Goal: Task Accomplishment & Management: Manage account settings

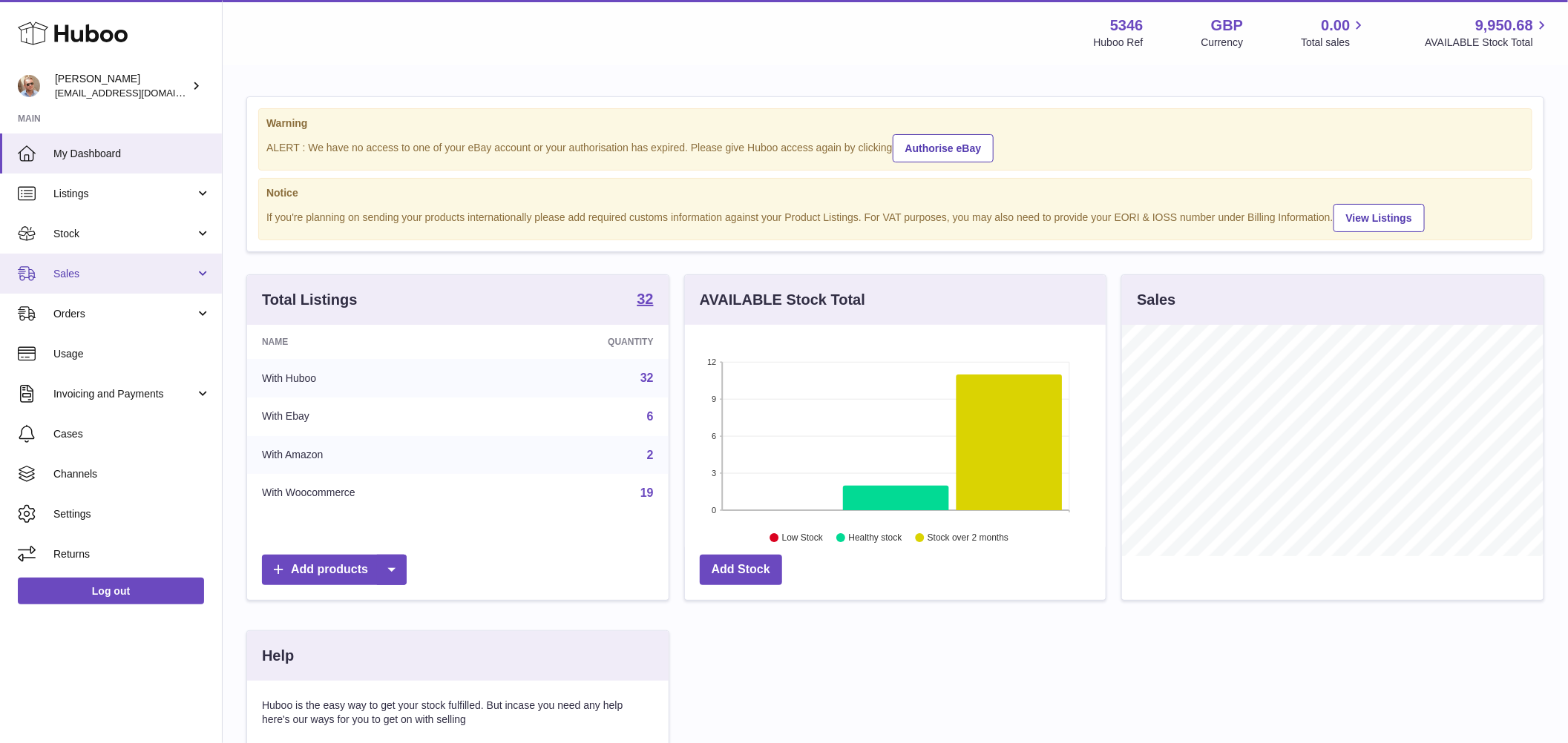
scroll to position [232, 421]
click at [105, 278] on span "Sales" at bounding box center [124, 274] width 142 height 14
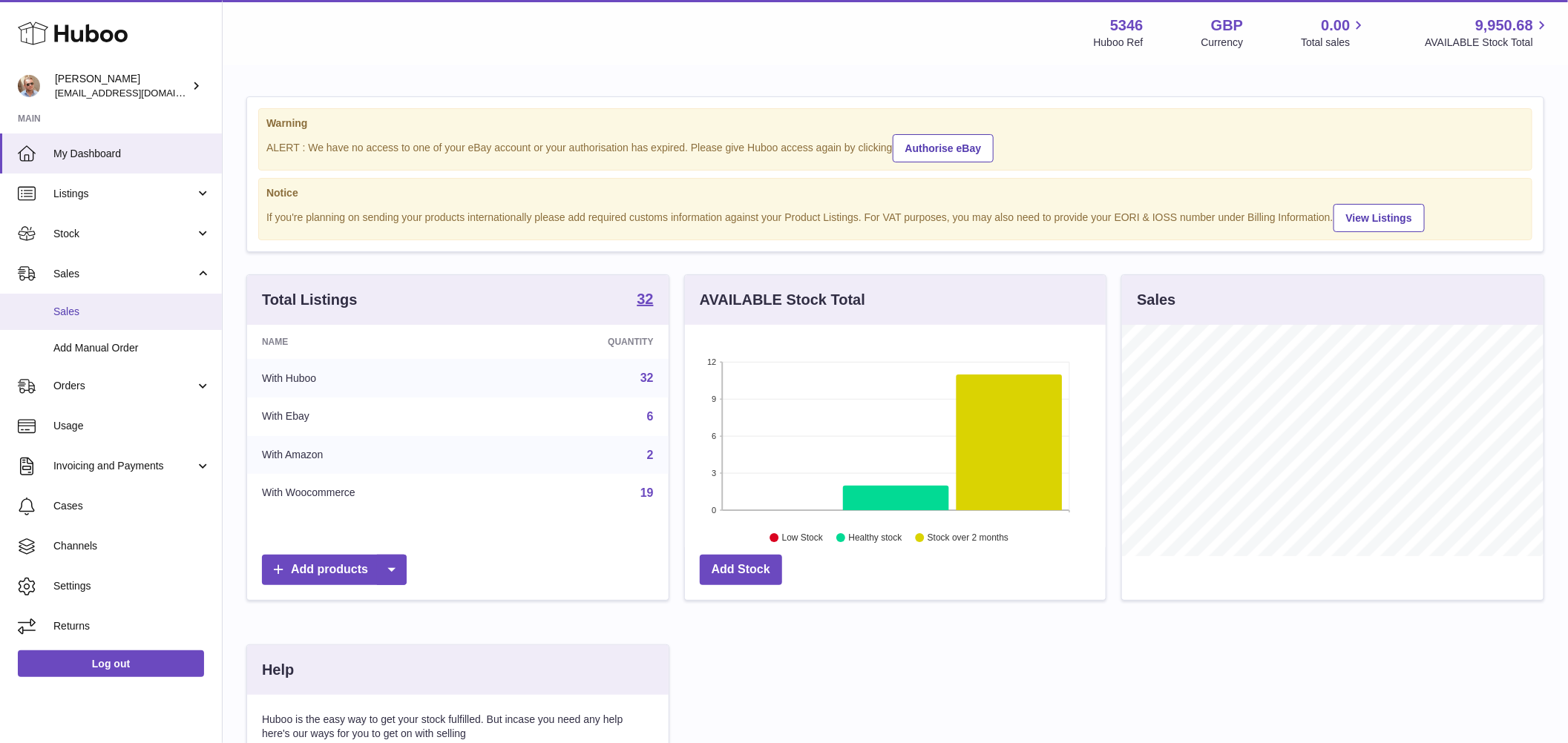
click at [87, 310] on span "Sales" at bounding box center [132, 311] width 157 height 14
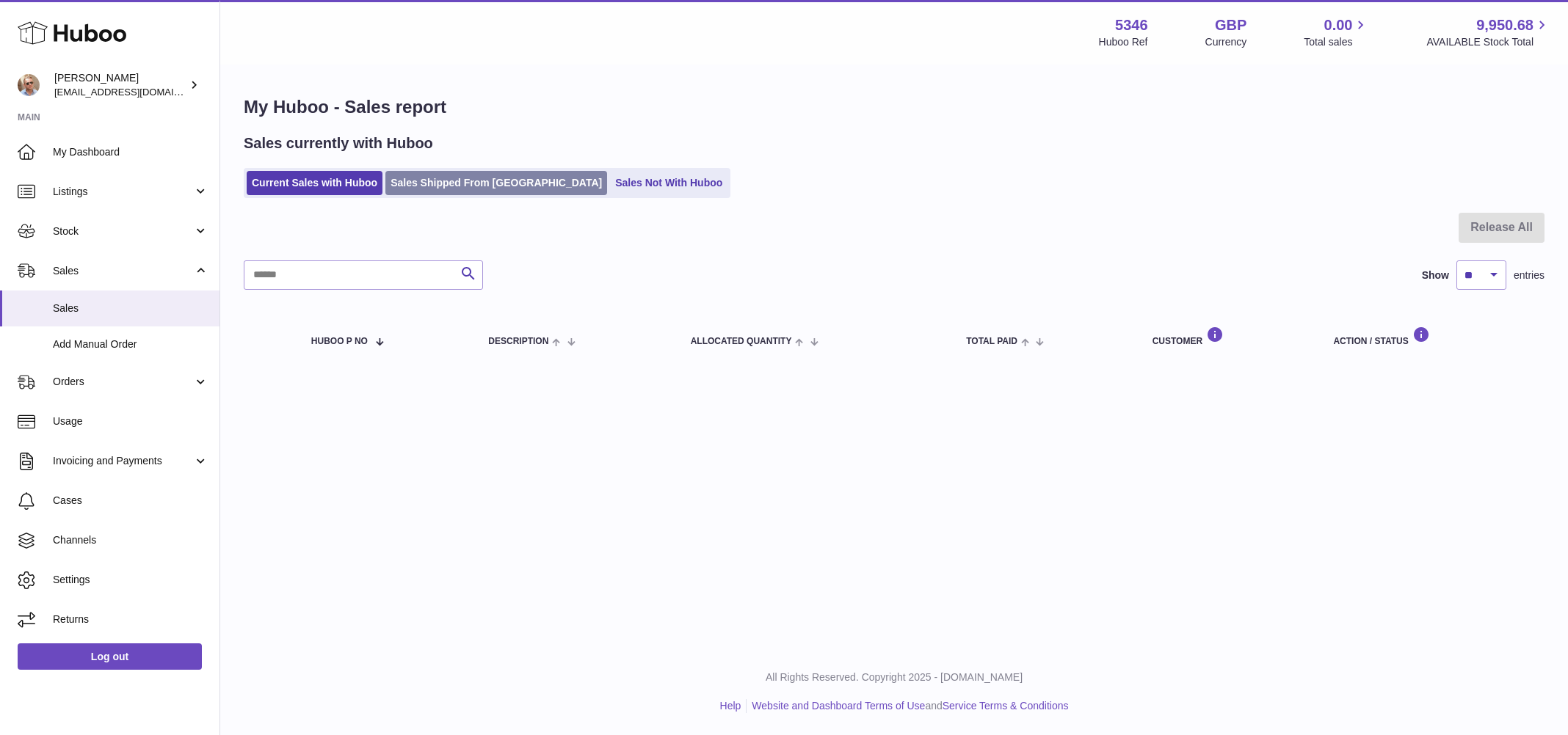
click at [488, 185] on link "Sales Shipped From Huboo" at bounding box center [495, 183] width 221 height 24
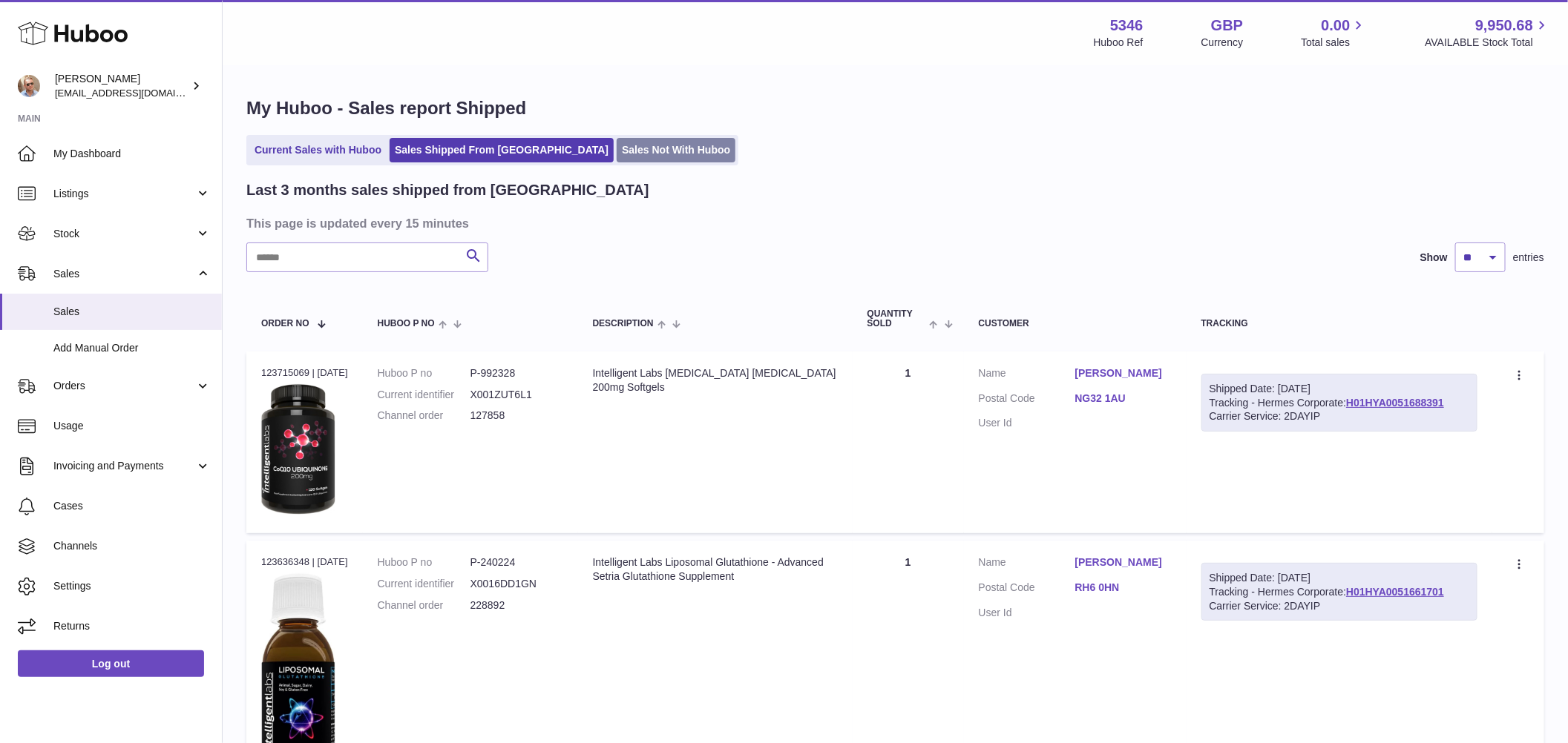
click at [616, 153] on link "Sales Not With Huboo" at bounding box center [675, 150] width 119 height 25
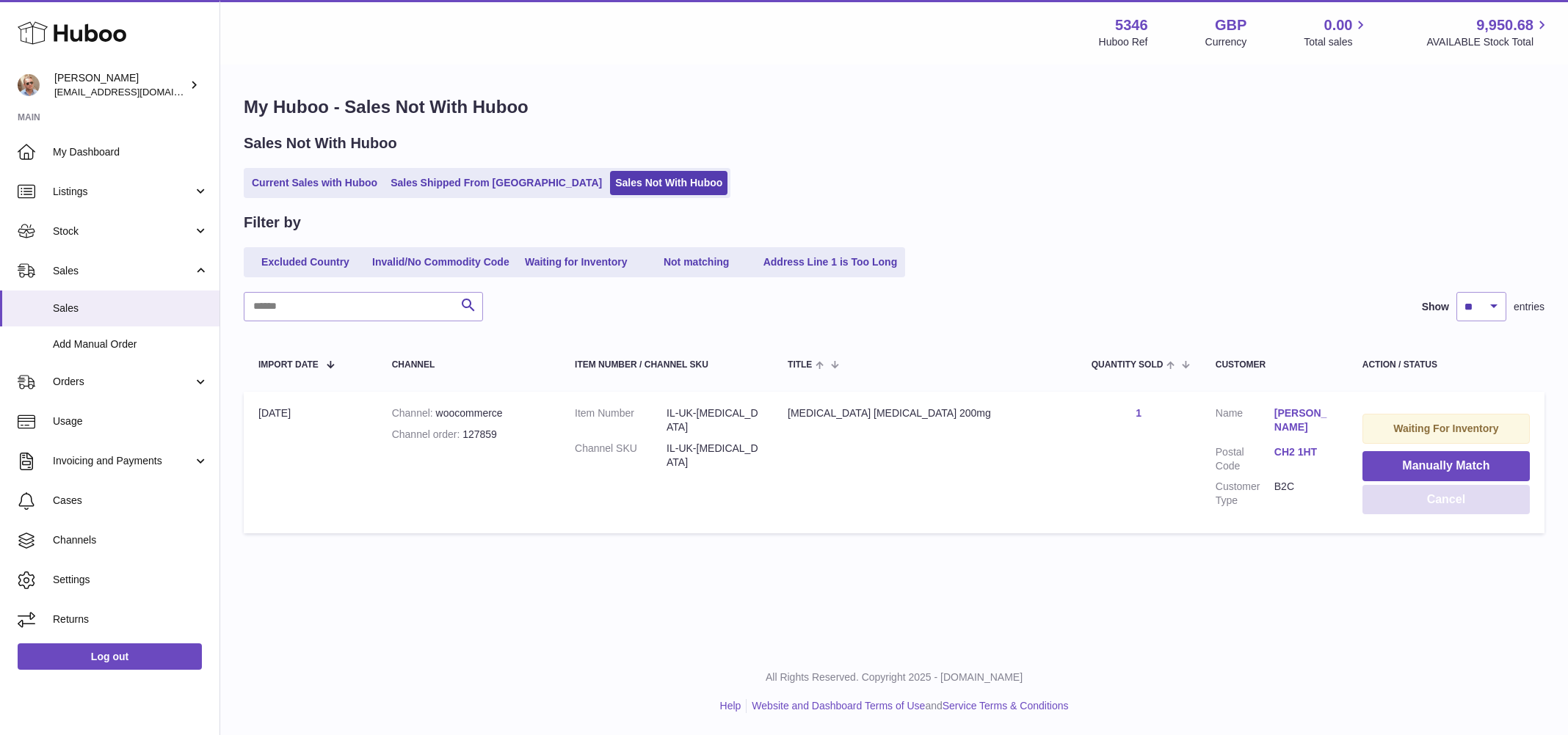
click at [1426, 502] on button "Cancel" at bounding box center [1446, 500] width 167 height 30
